Goal: Task Accomplishment & Management: Complete application form

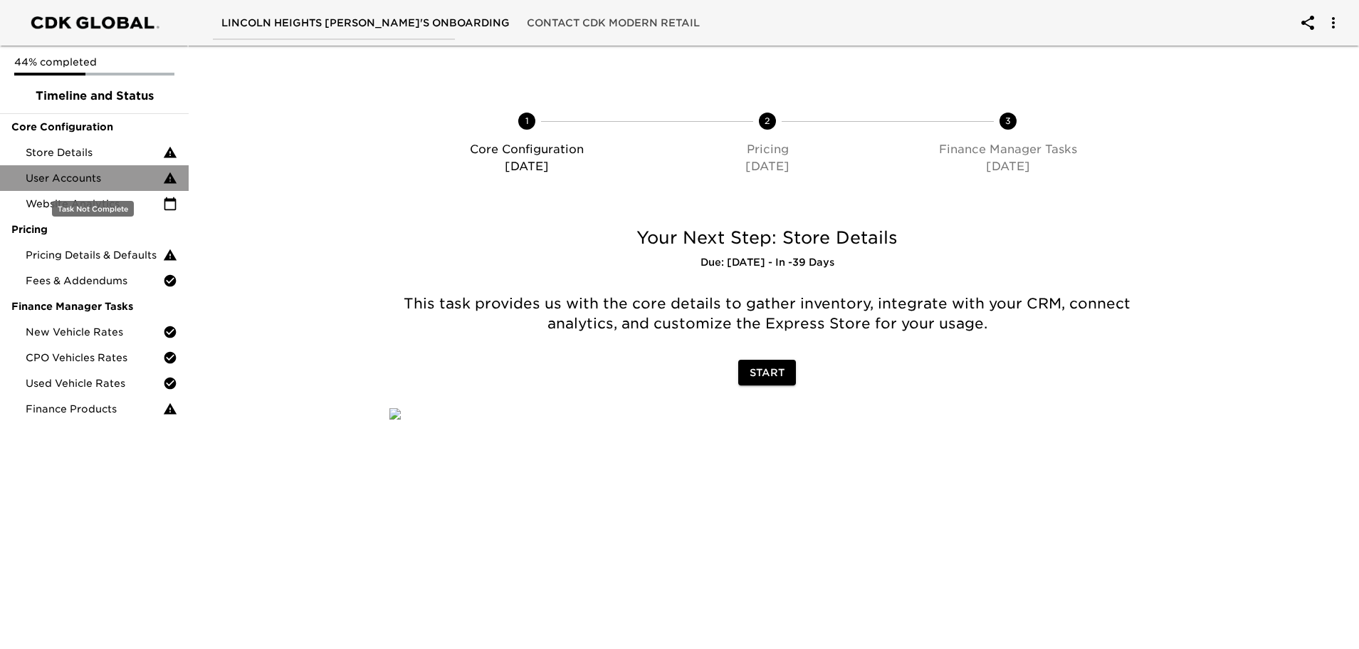
click at [110, 189] on div "User Accounts" at bounding box center [94, 178] width 189 height 26
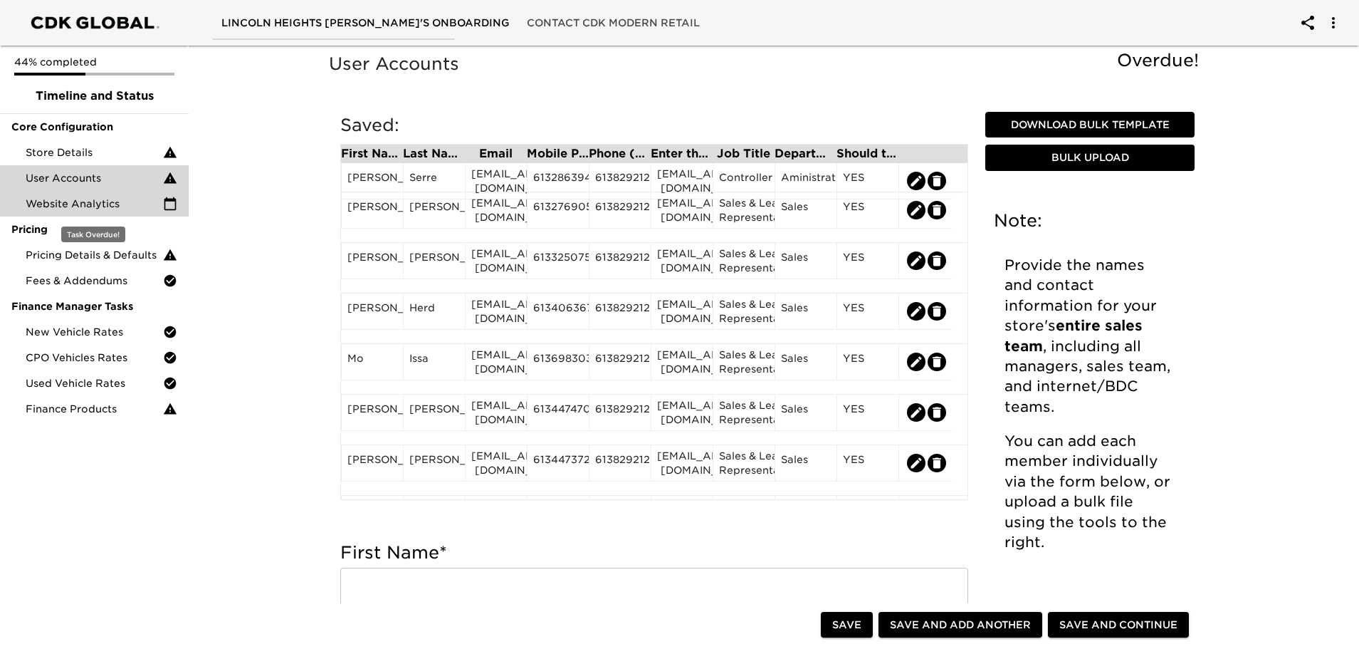
click at [104, 201] on span "Website Analytics" at bounding box center [94, 203] width 137 height 14
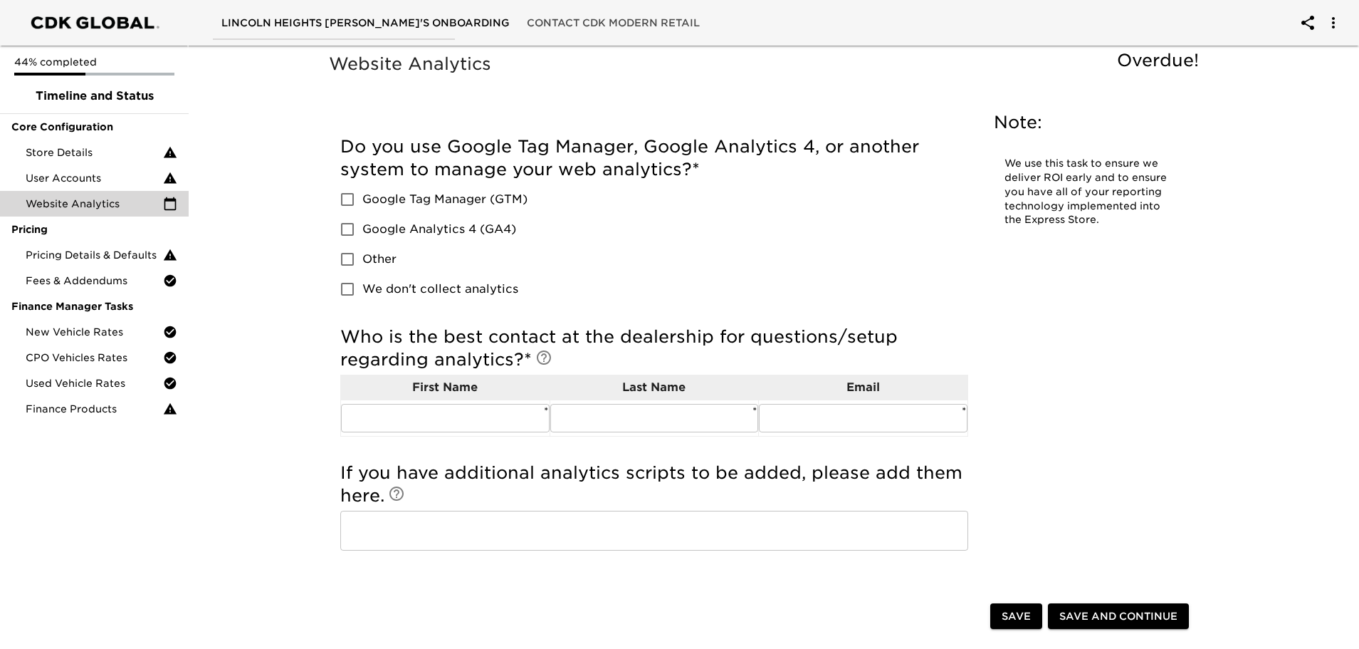
click at [347, 202] on input "Google Tag Manager (GTM)" at bounding box center [347, 199] width 30 height 30
checkbox input "true"
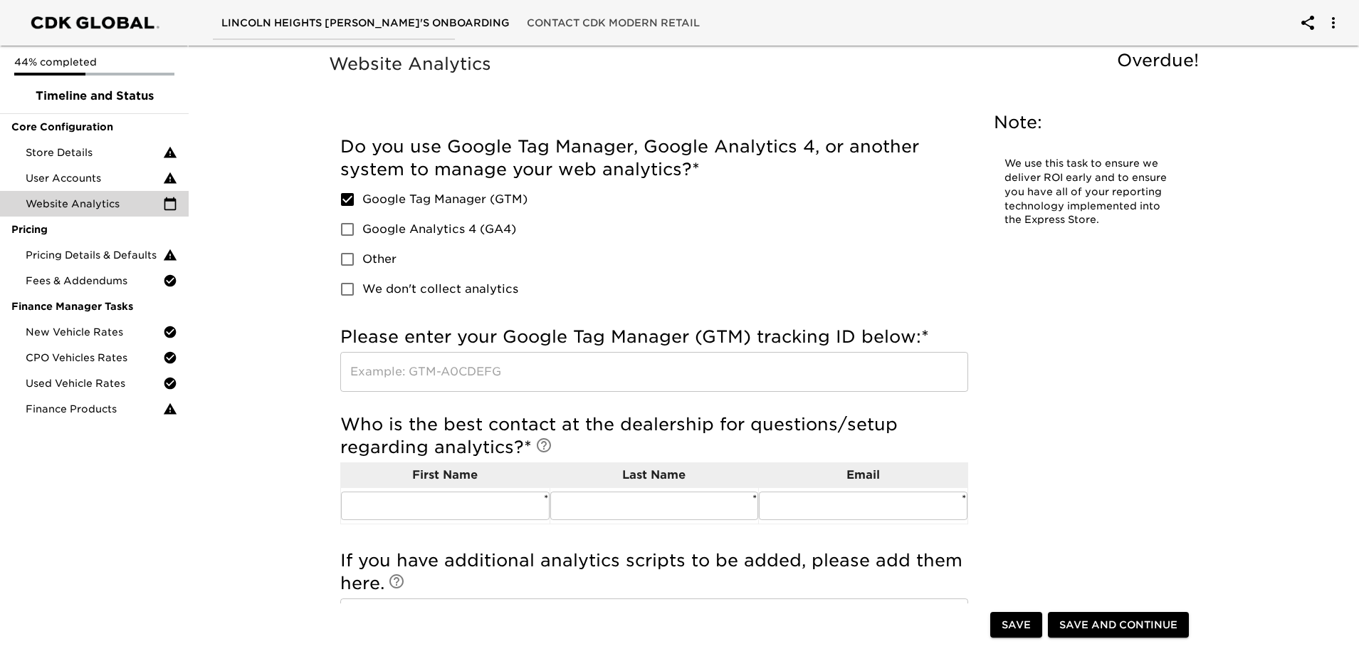
click at [350, 229] on input "Google Analytics 4 (GA4)" at bounding box center [347, 229] width 30 height 30
checkbox input "true"
